Goal: Check status: Check status

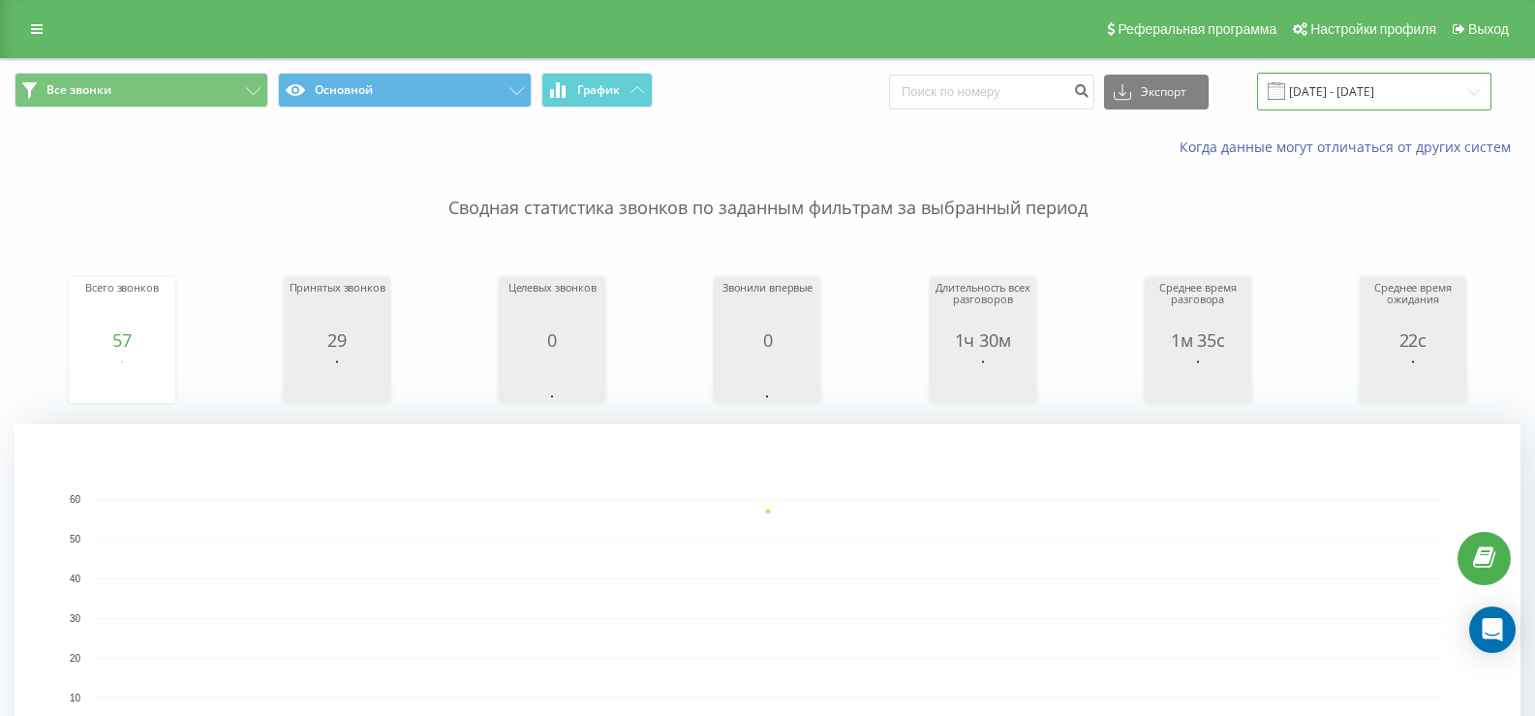
click at [1378, 81] on input "[DATE] - [DATE]" at bounding box center [1374, 92] width 234 height 38
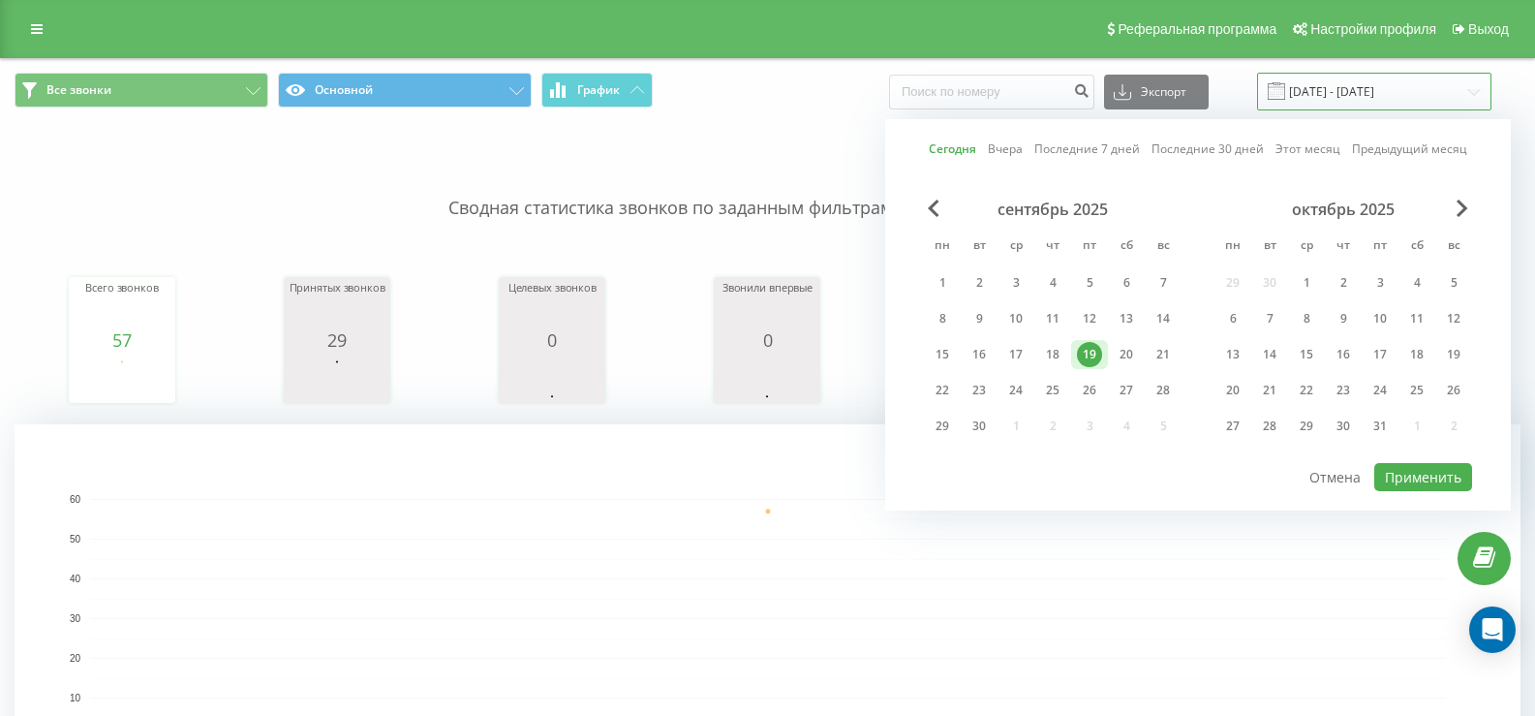
click at [1313, 97] on input "[DATE] - [DATE]" at bounding box center [1374, 92] width 234 height 38
click at [1285, 89] on span at bounding box center [1275, 90] width 17 height 17
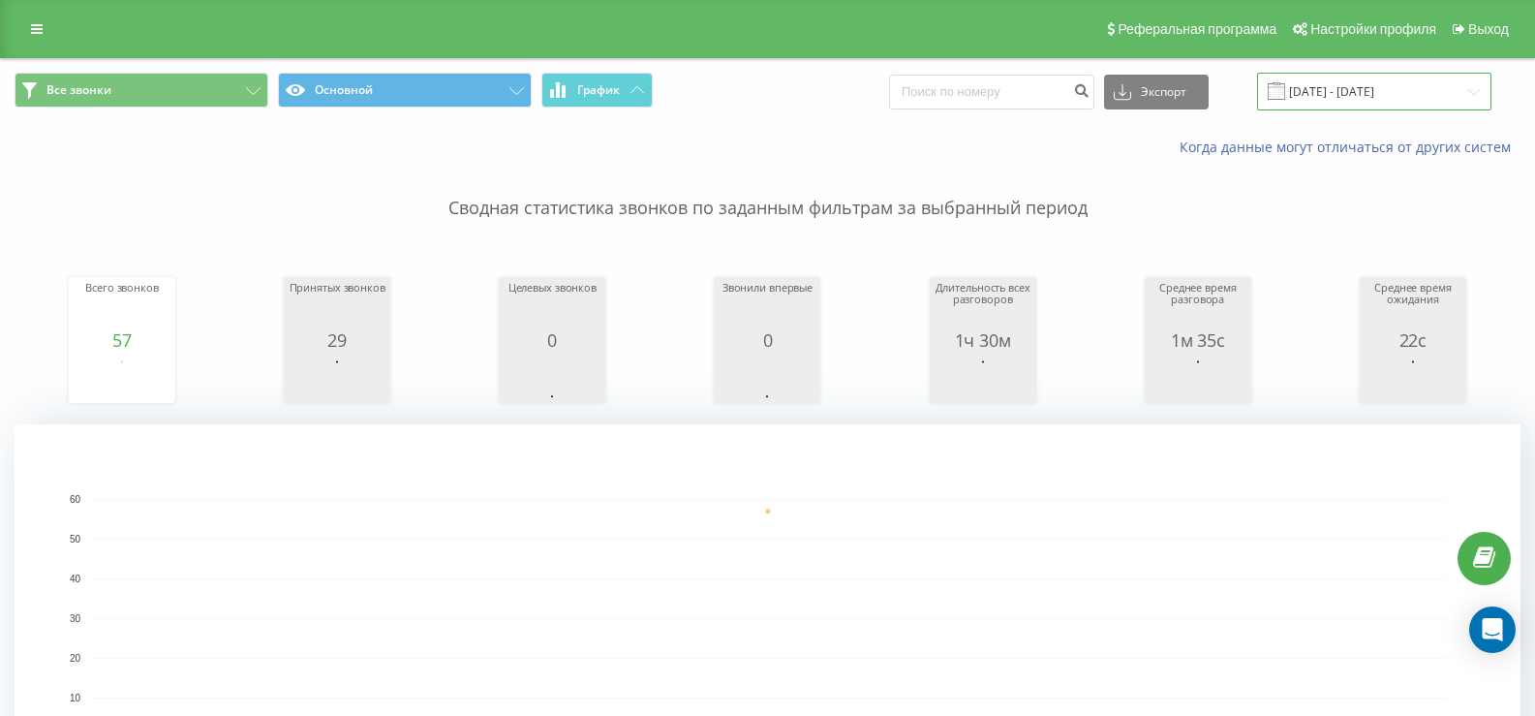
click at [1315, 96] on input "[DATE] - [DATE]" at bounding box center [1374, 92] width 234 height 38
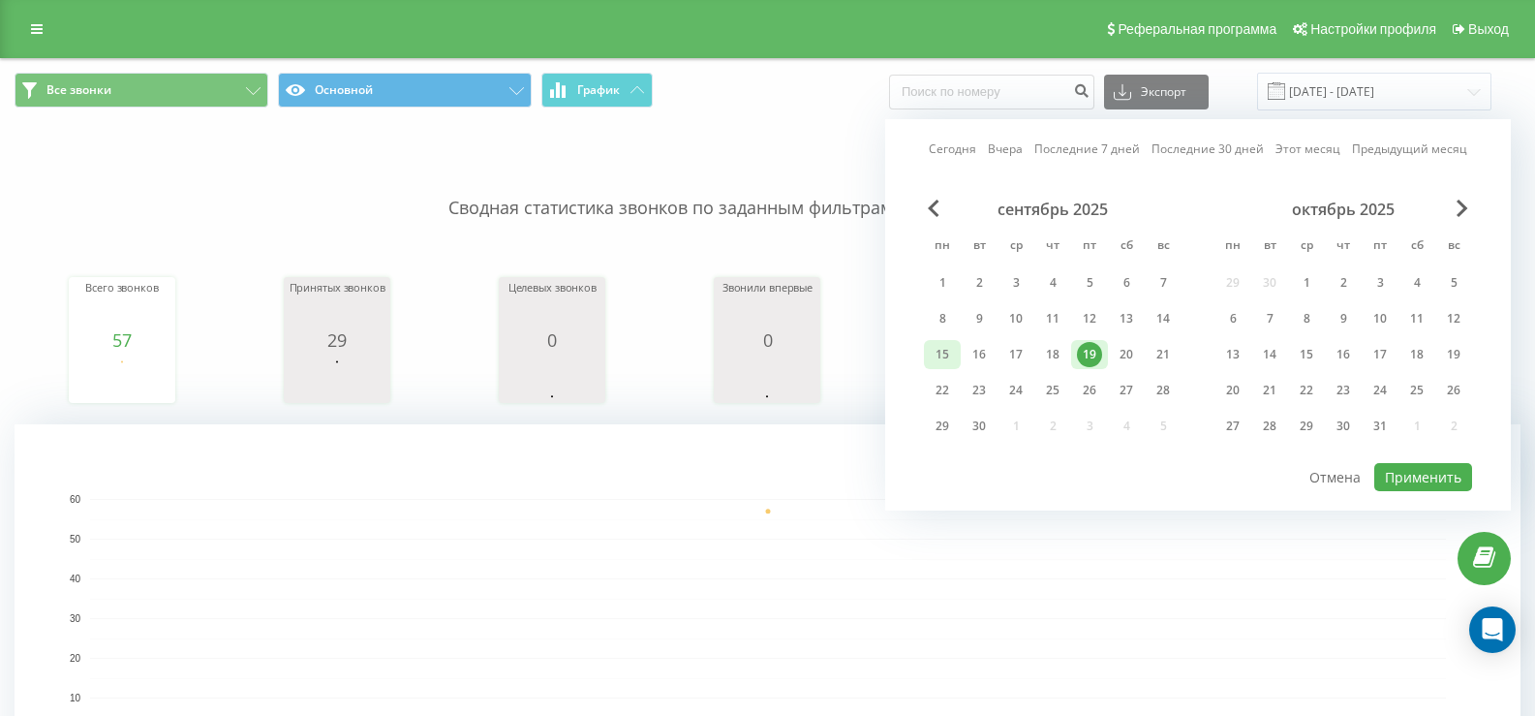
click at [934, 358] on div "15" at bounding box center [941, 354] width 25 height 25
click at [1080, 356] on div "19" at bounding box center [1089, 354] width 25 height 25
click at [1415, 483] on button "Применить" at bounding box center [1423, 477] width 98 height 28
type input "[DATE] - [DATE]"
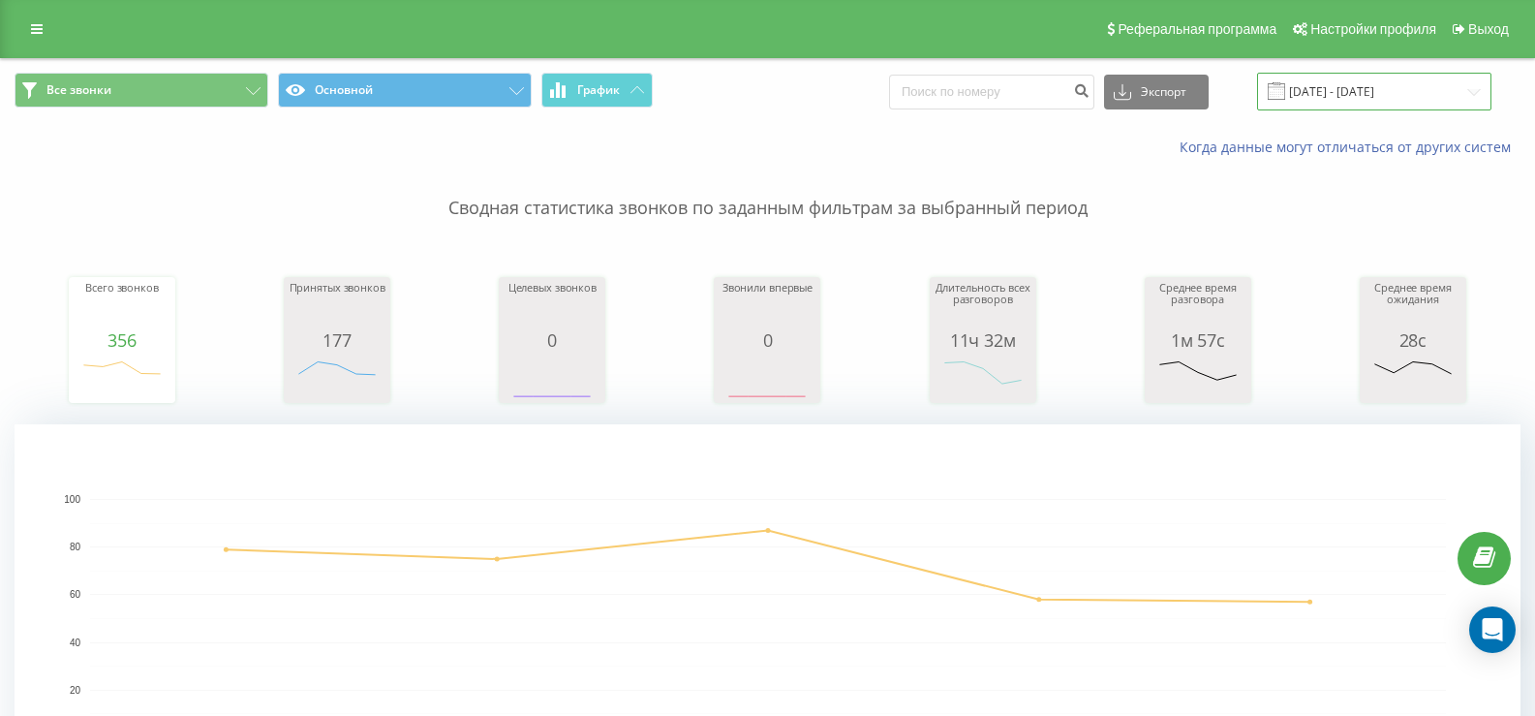
click at [1333, 88] on input "[DATE] - [DATE]" at bounding box center [1374, 92] width 234 height 38
click at [1285, 95] on span at bounding box center [1275, 90] width 17 height 17
click at [1348, 103] on input "[DATE] - [DATE]" at bounding box center [1374, 92] width 234 height 38
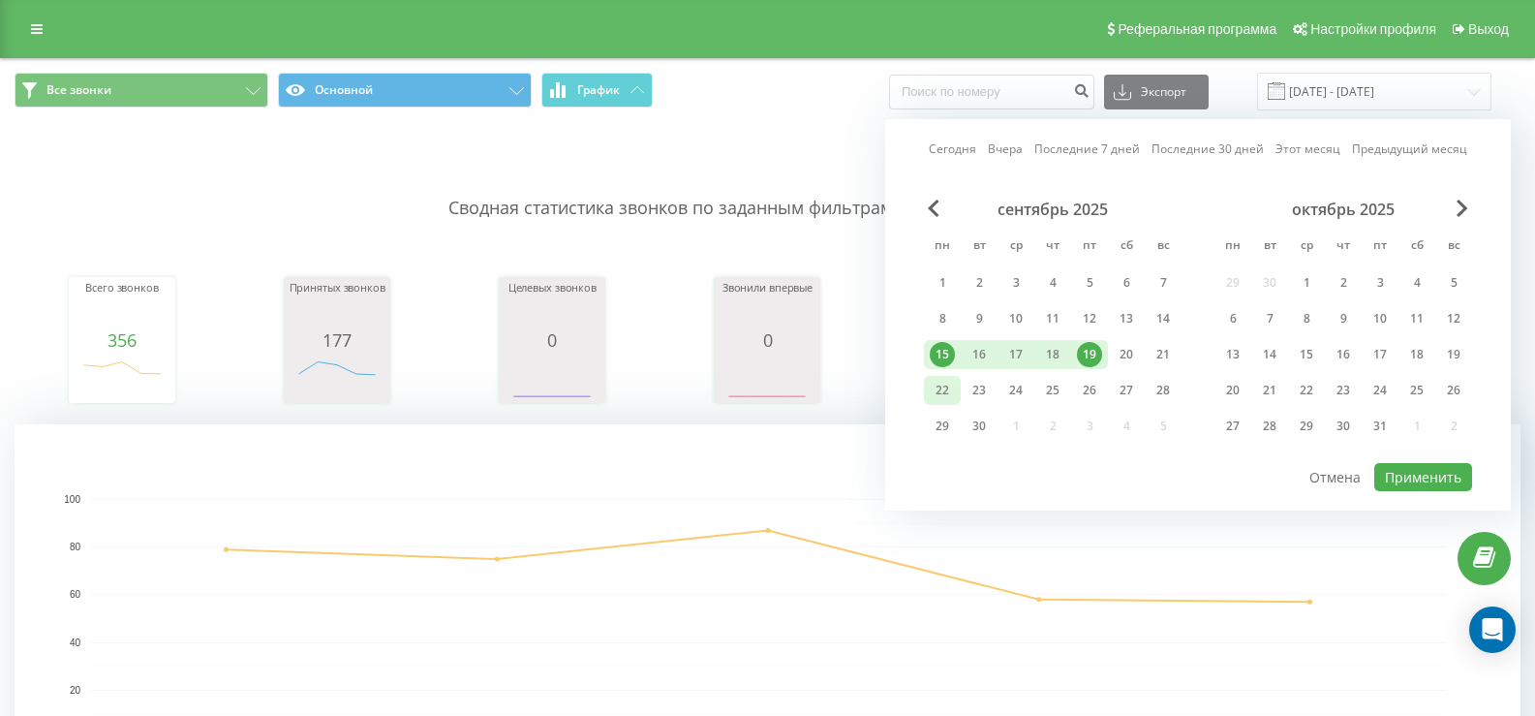
click at [944, 395] on div "22" at bounding box center [941, 390] width 25 height 25
click at [1404, 466] on button "Применить" at bounding box center [1423, 477] width 98 height 28
type input "22.09.2025 - 22.09.2025"
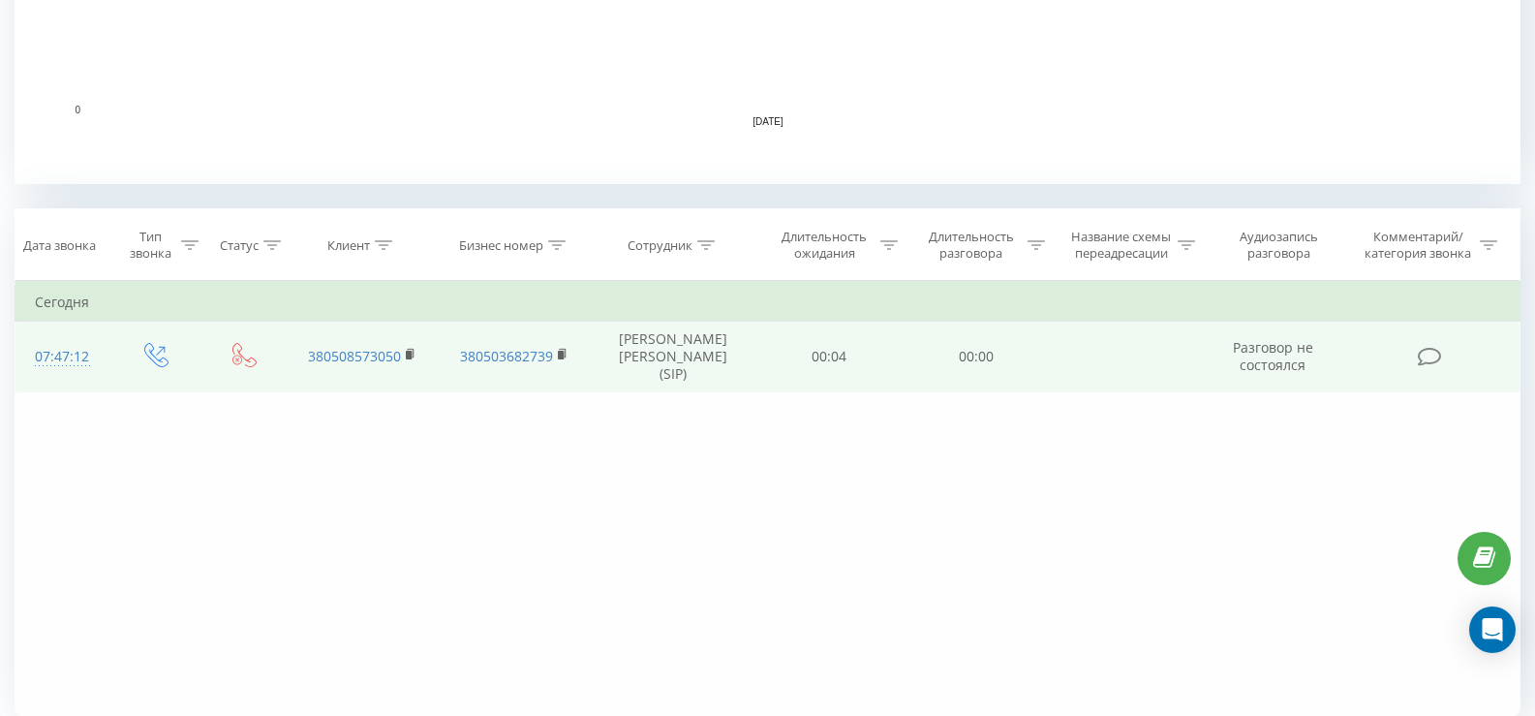
scroll to position [701, 0]
